Goal: Transaction & Acquisition: Subscribe to service/newsletter

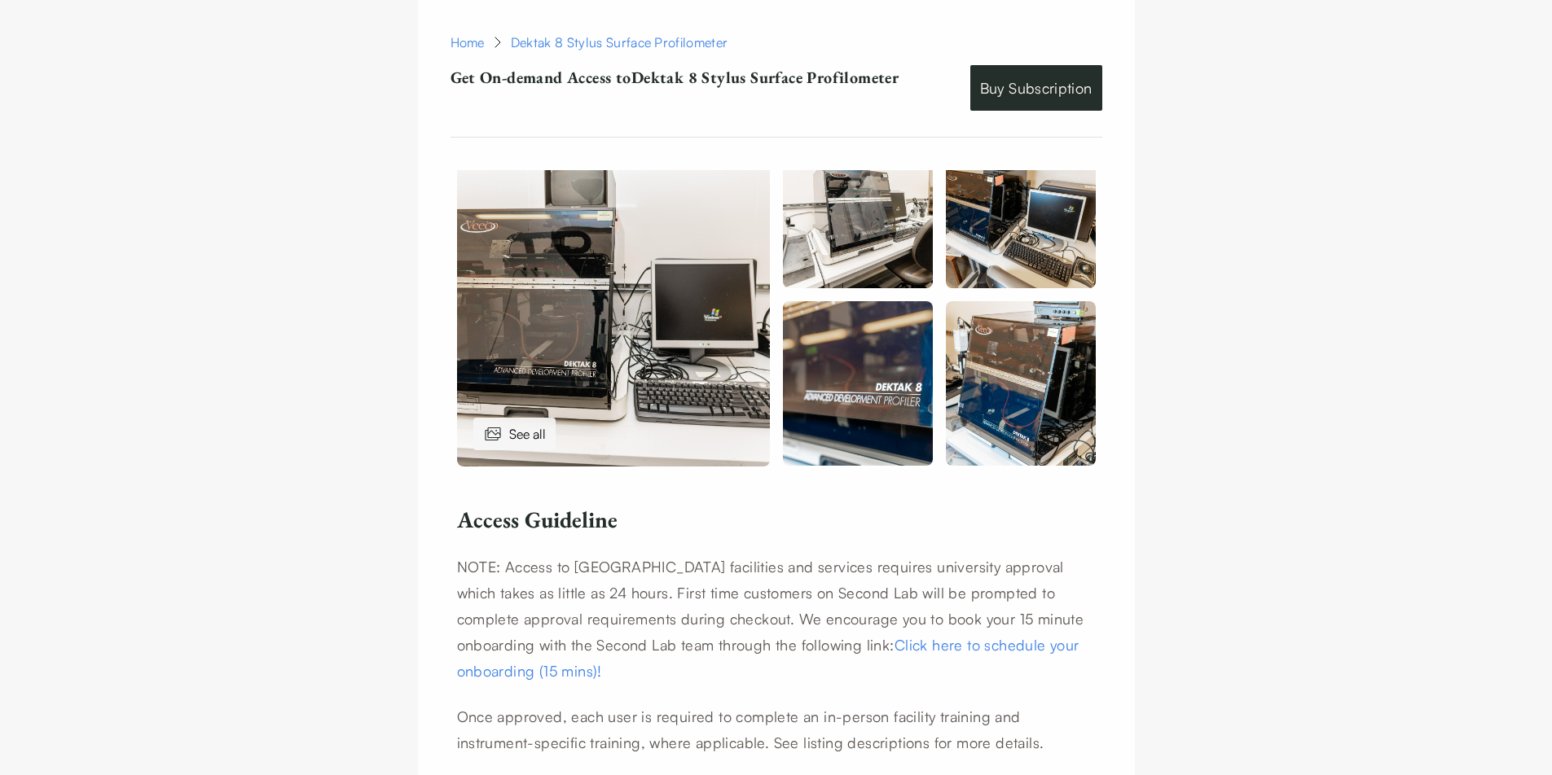
scroll to position [879, 0]
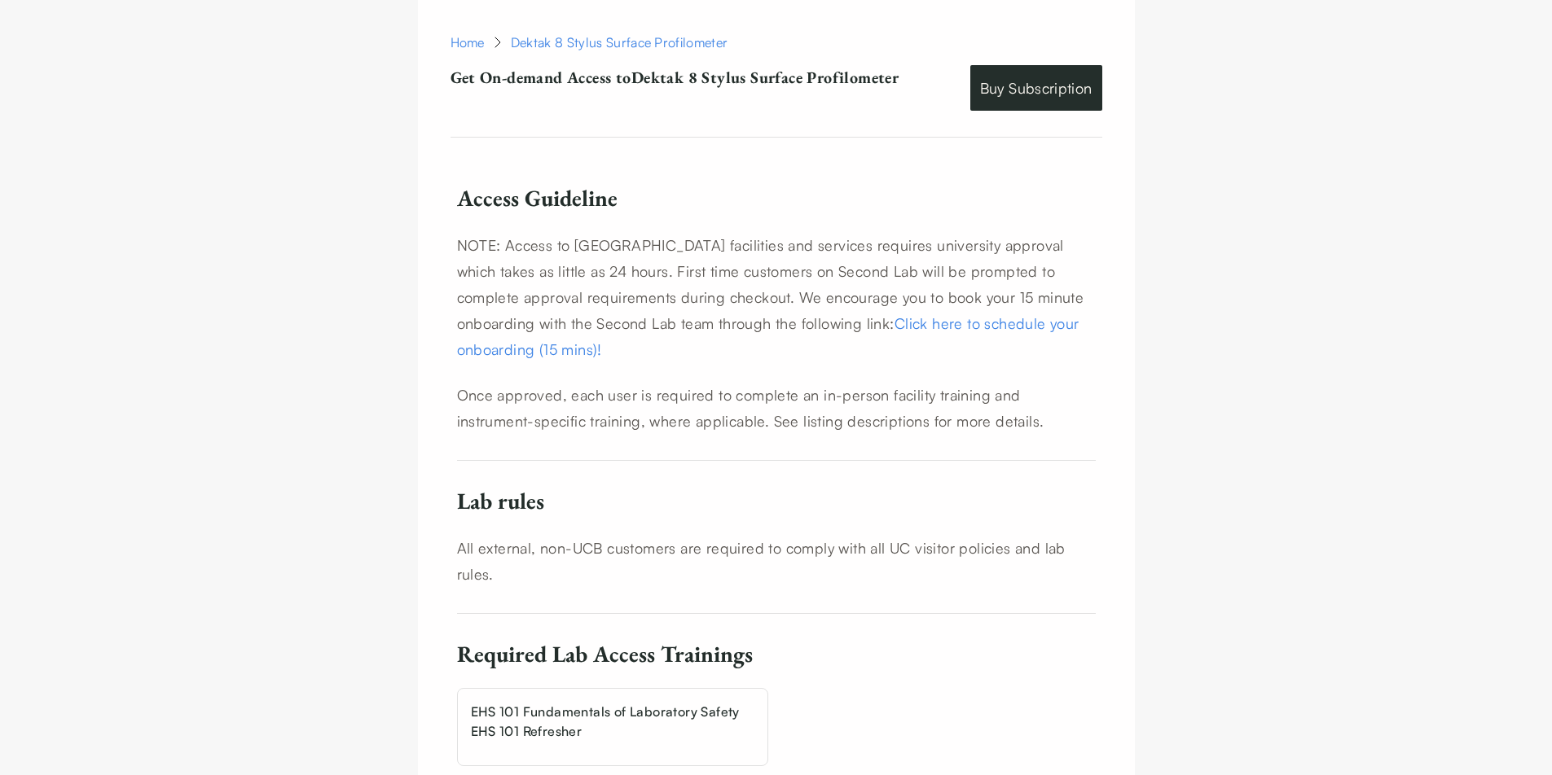
click at [964, 258] on p "NOTE: Access to [GEOGRAPHIC_DATA] facilities and services requires university a…" at bounding box center [776, 297] width 639 height 130
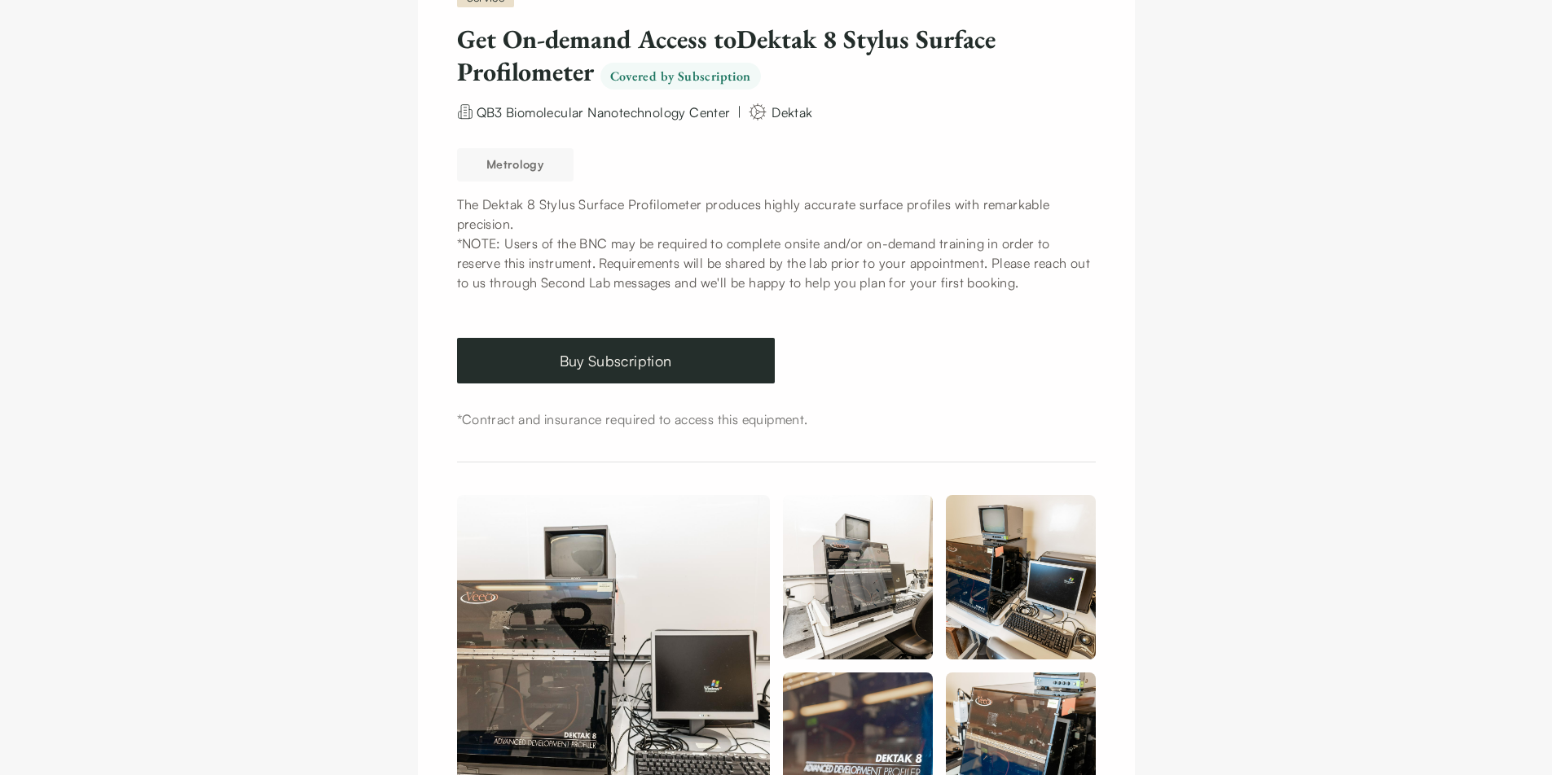
scroll to position [0, 0]
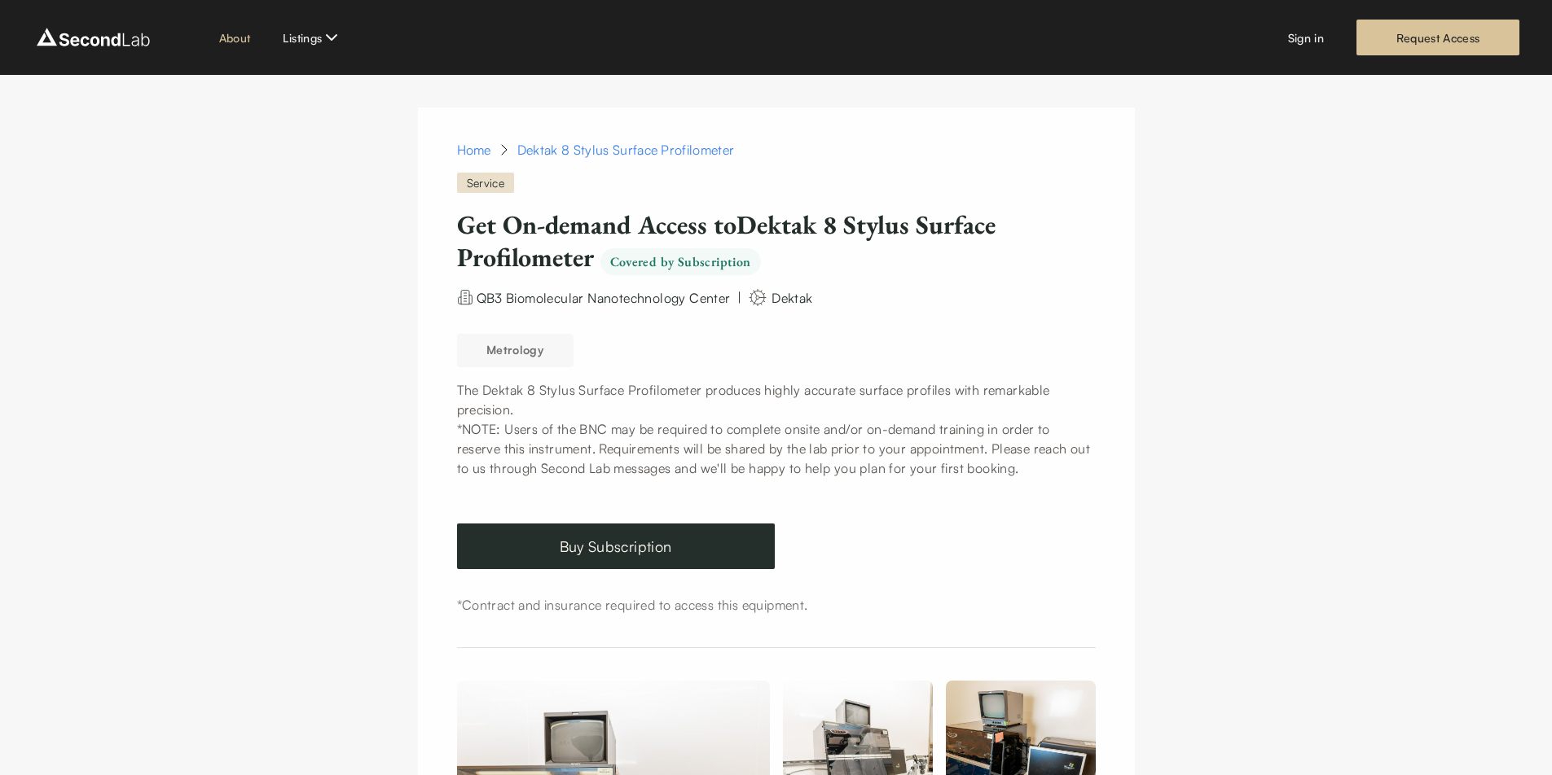
click at [233, 41] on link "About" at bounding box center [235, 37] width 32 height 17
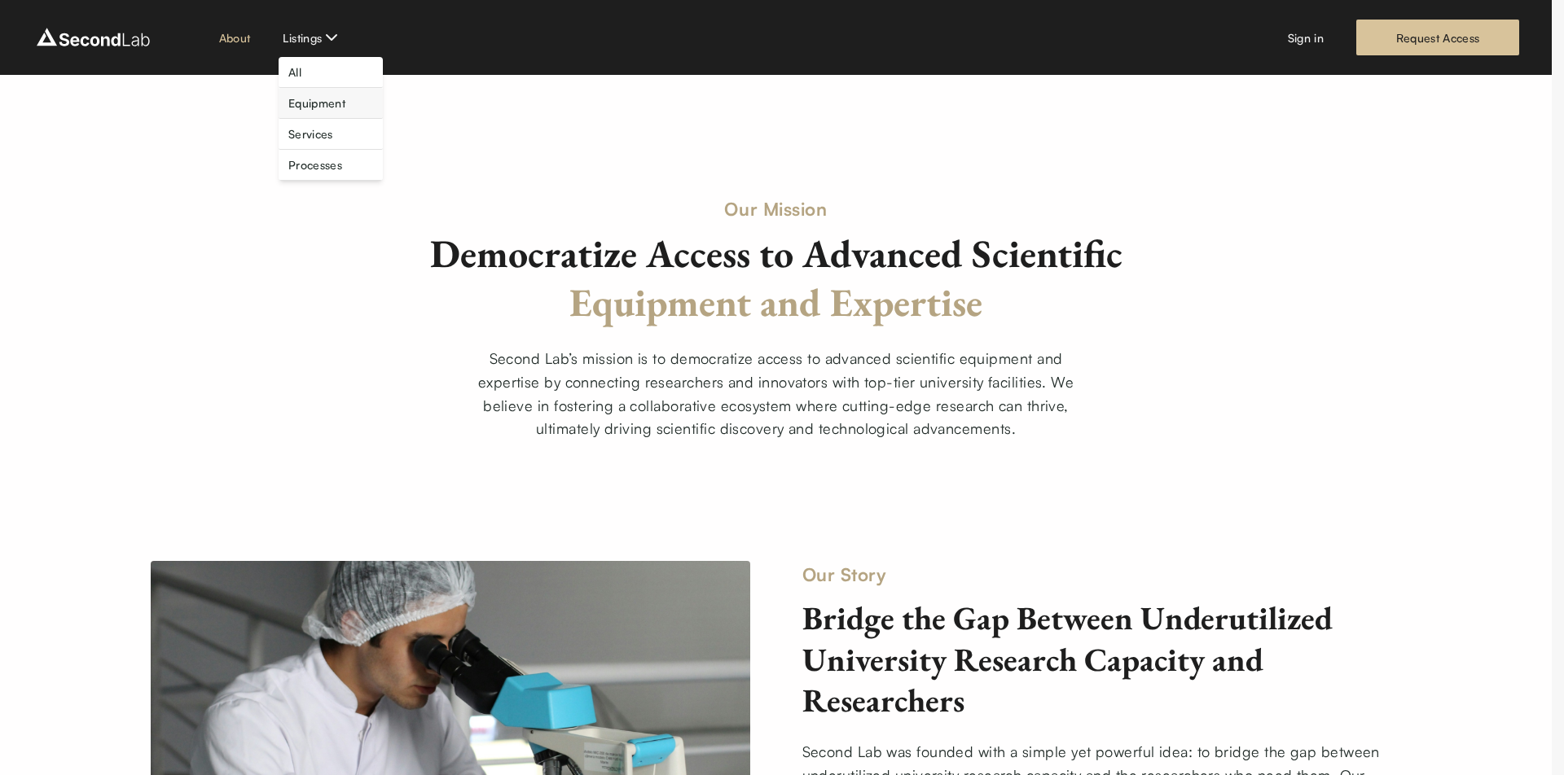
click at [344, 108] on link "Equipment" at bounding box center [316, 102] width 57 height 17
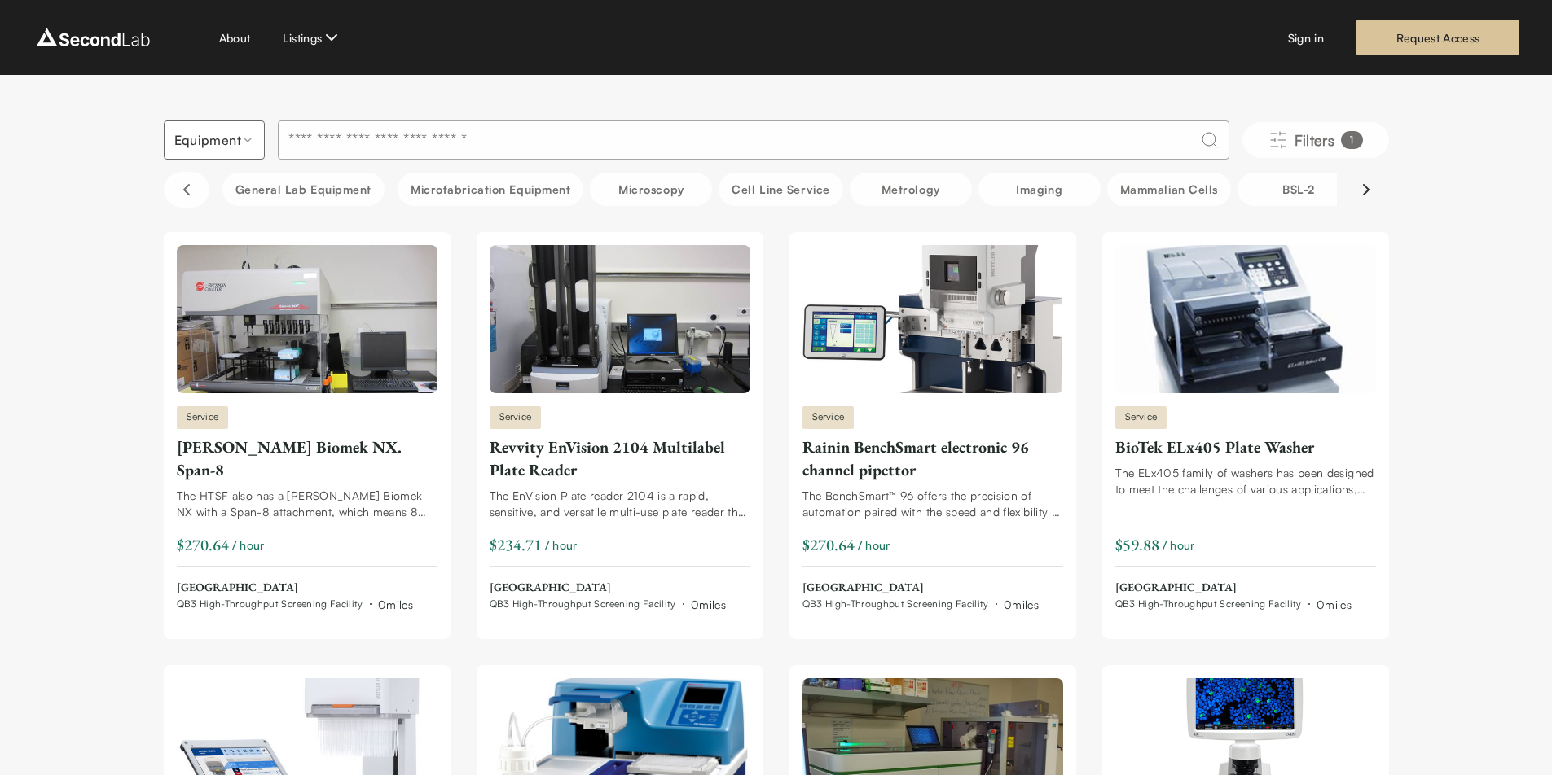
click at [1371, 189] on icon "Scroll right" at bounding box center [1366, 190] width 20 height 20
click at [1364, 189] on icon "Scroll right" at bounding box center [1366, 190] width 20 height 20
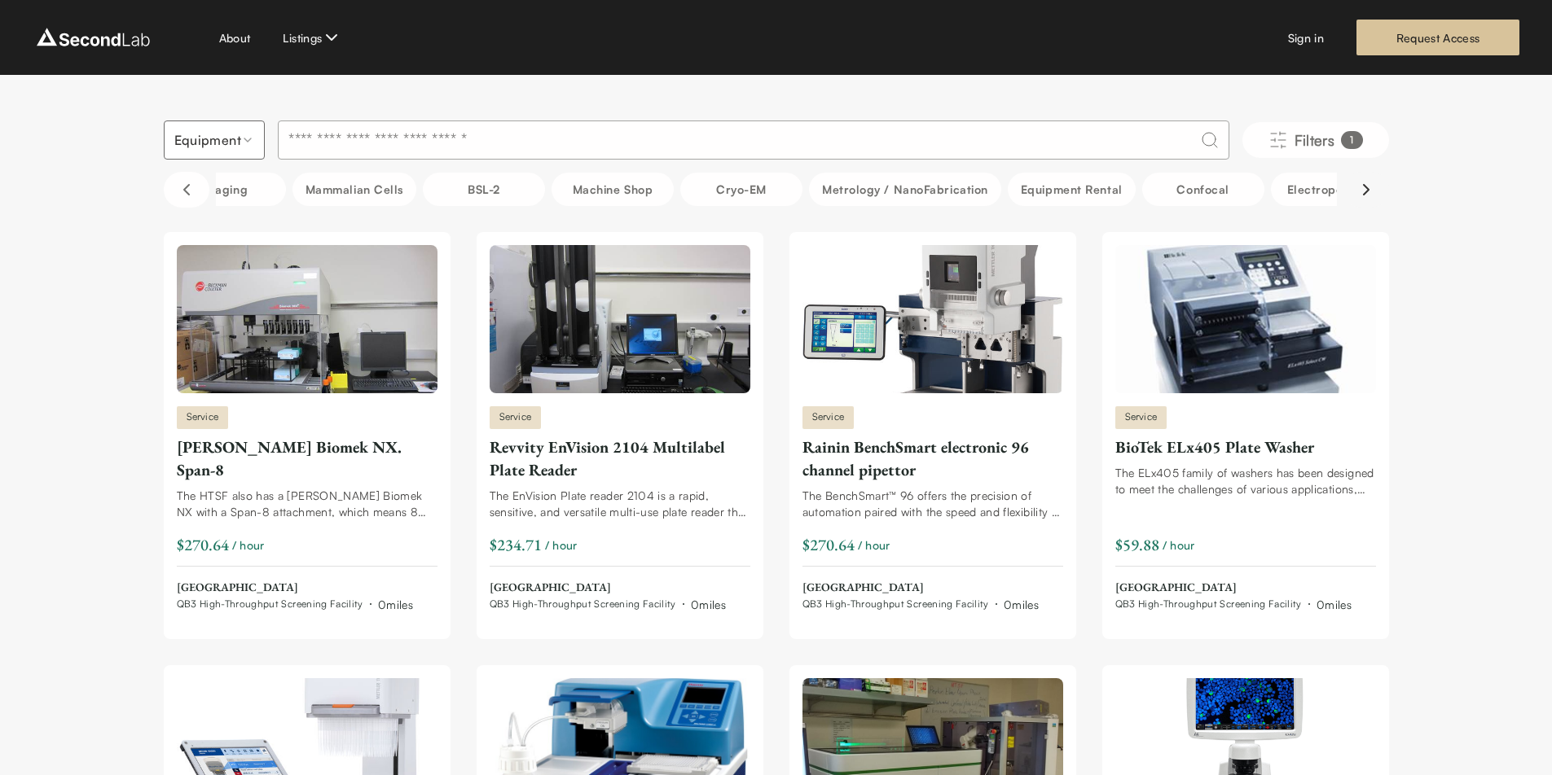
scroll to position [0, 1222]
click at [594, 191] on button "Metrology / NanoFabrication" at bounding box center [498, 189] width 192 height 33
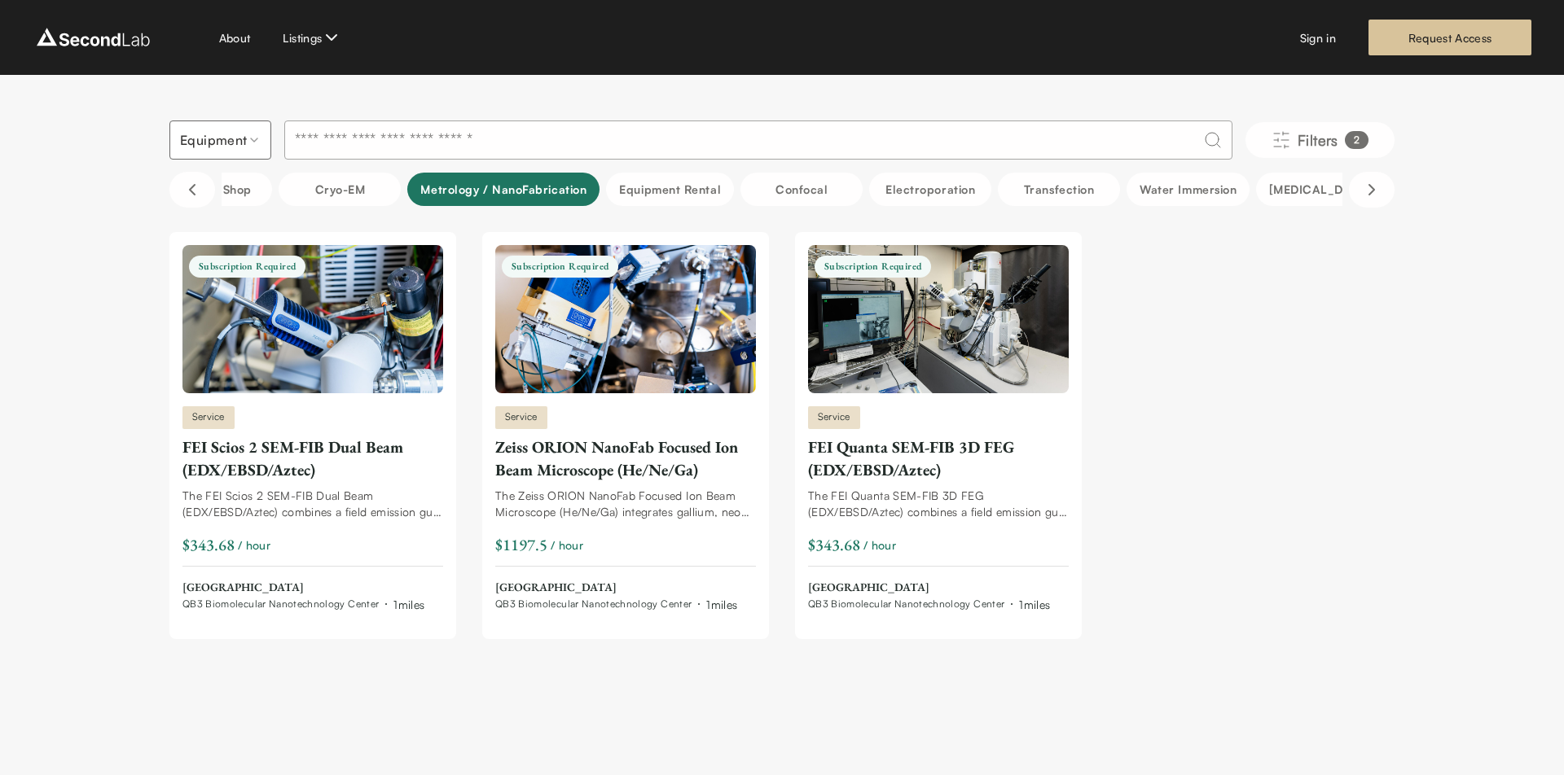
click at [600, 191] on button "Metrology / NanoFabrication" at bounding box center [503, 189] width 192 height 33
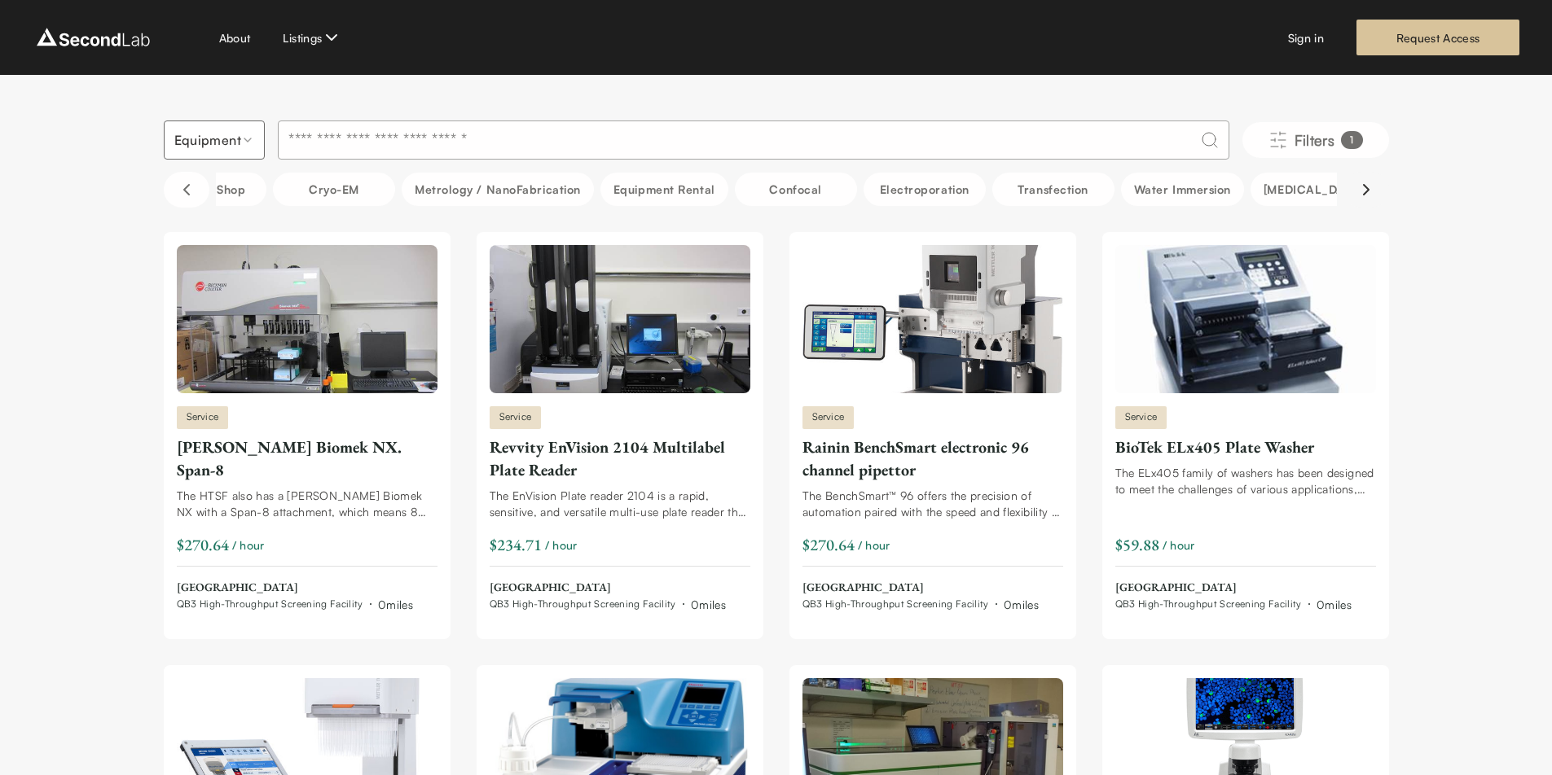
click at [1364, 182] on icon "Scroll right" at bounding box center [1366, 190] width 20 height 20
click at [1358, 183] on icon "Scroll right" at bounding box center [1366, 190] width 20 height 20
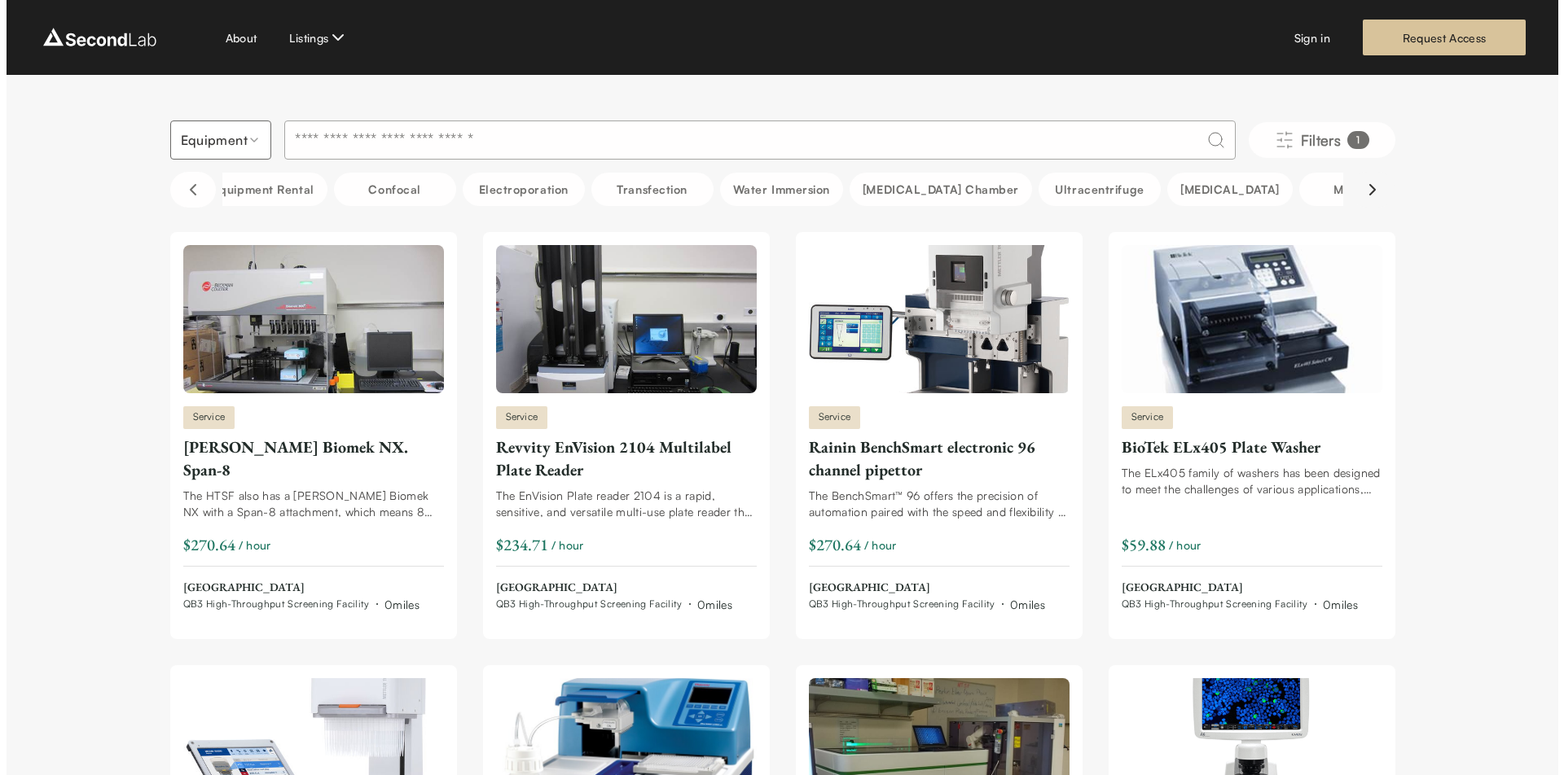
scroll to position [0, 1786]
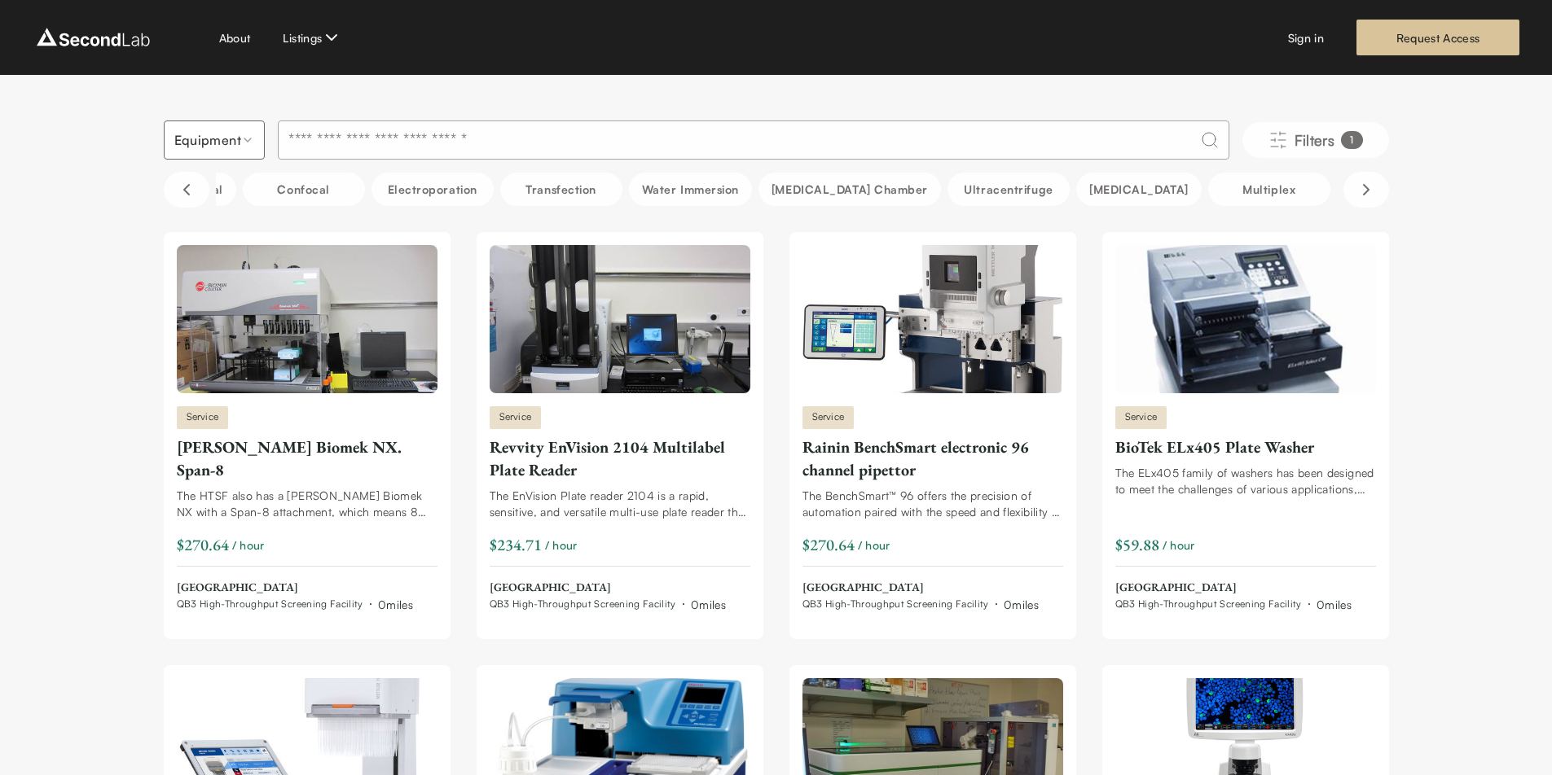
click at [487, 137] on input at bounding box center [753, 140] width 951 height 39
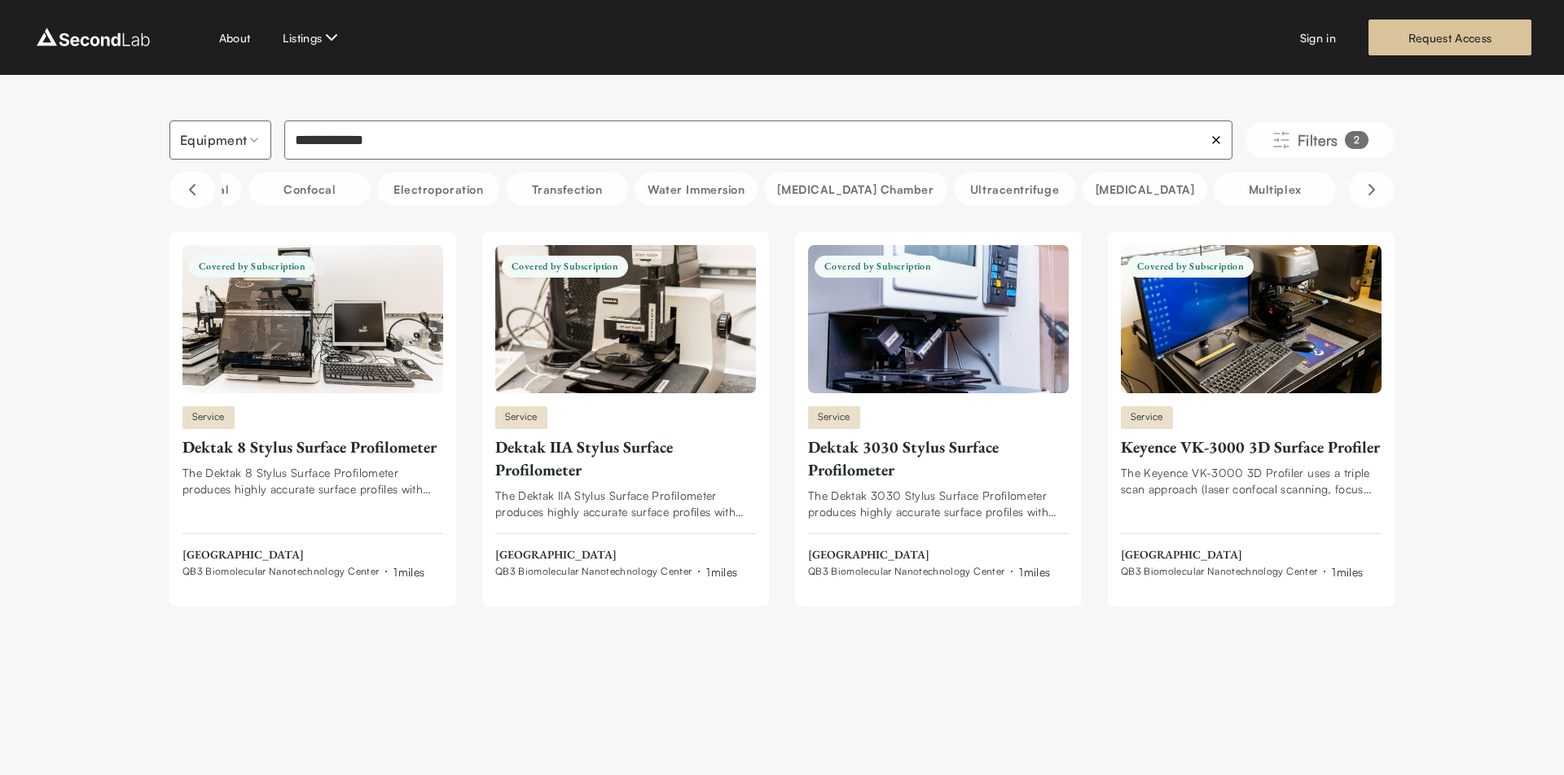
type input "**********"
click at [338, 453] on div "Dektak 8 Stylus Surface Profilometer" at bounding box center [312, 447] width 261 height 23
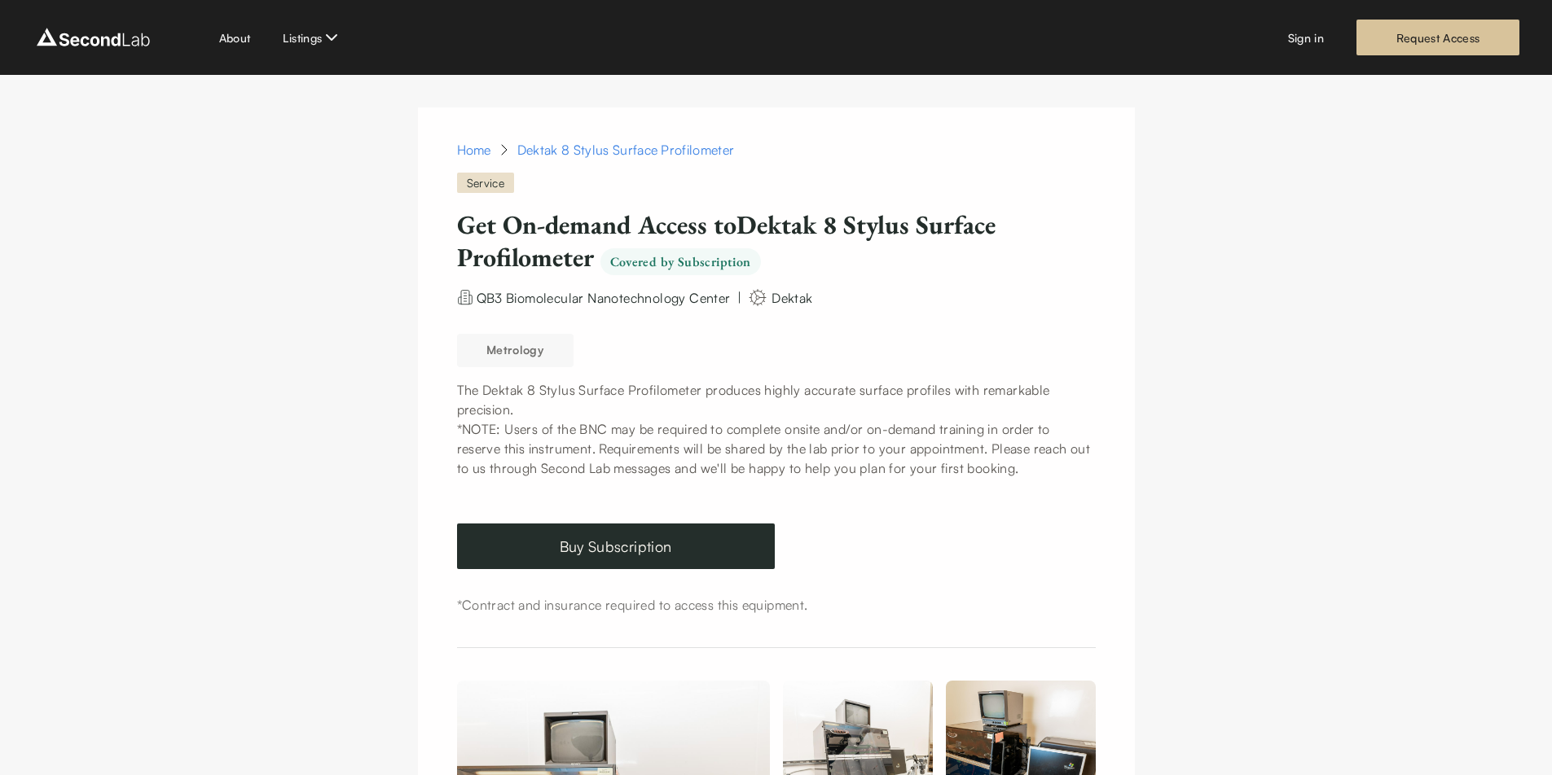
scroll to position [3, 0]
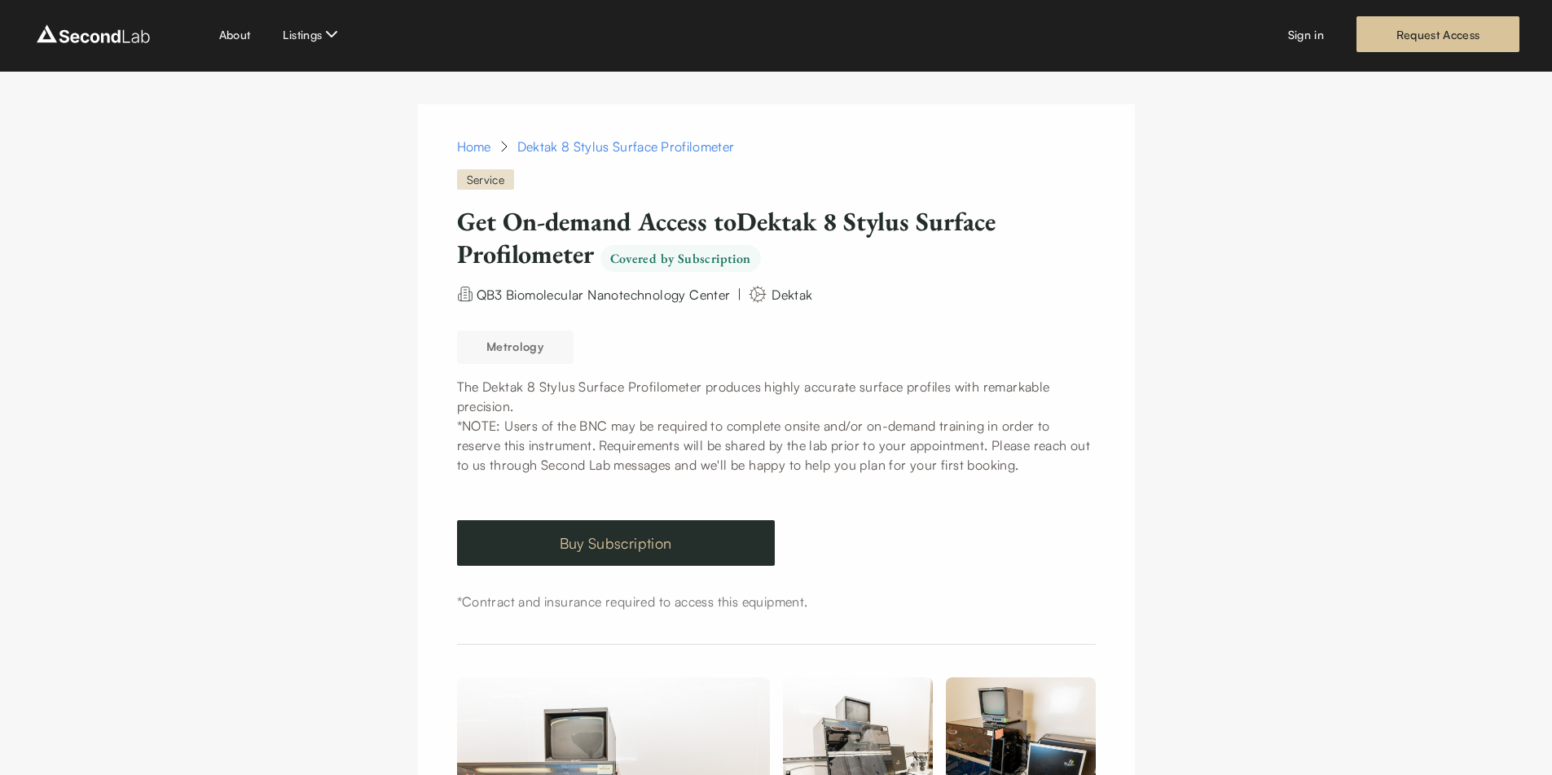
click at [690, 542] on link "Buy Subscription" at bounding box center [616, 543] width 318 height 46
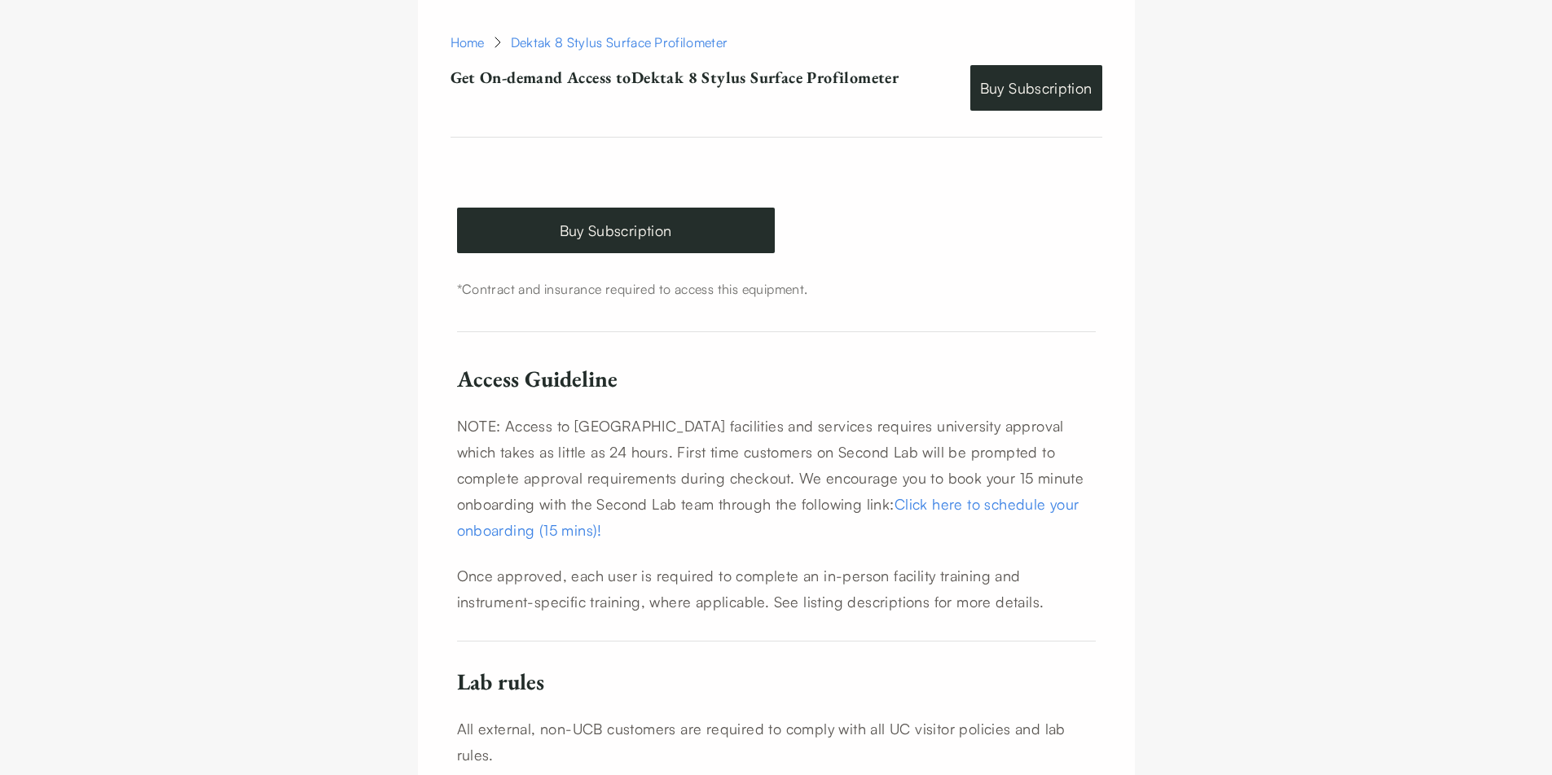
scroll to position [709, 0]
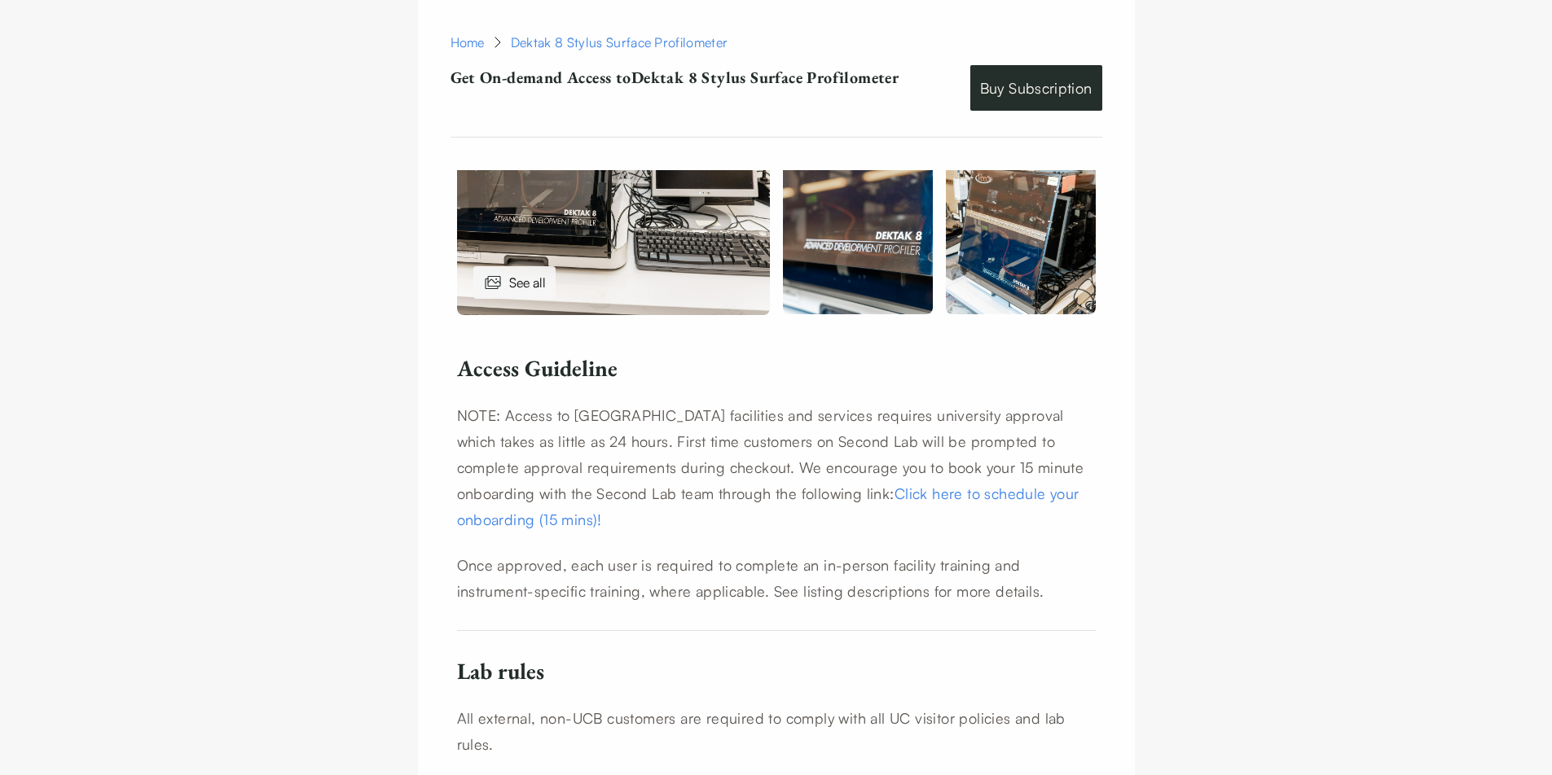
drag, startPoint x: 689, startPoint y: 541, endPoint x: 744, endPoint y: 7, distance: 537.1
click at [1459, 121] on html "SKIP TO CONTENT About Listings Sign in Request Access Home Dektak 8 Stylus Surf…" at bounding box center [776, 464] width 1552 height 2347
